Goal: Check status: Check status

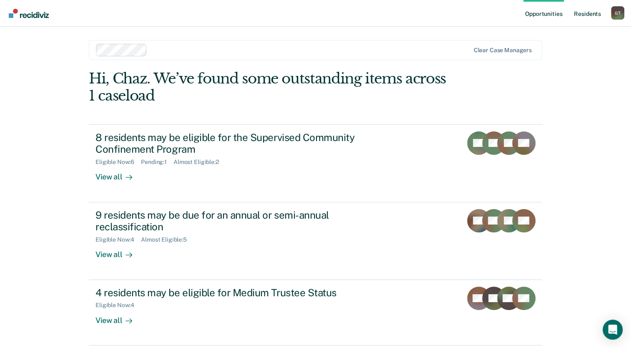
click at [591, 16] on link "Resident s" at bounding box center [587, 13] width 30 height 27
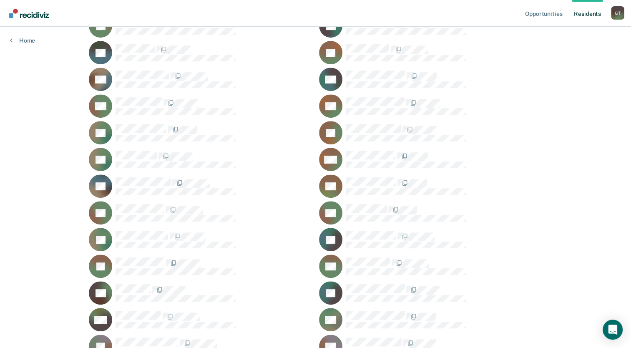
scroll to position [322, 0]
